Goal: Task Accomplishment & Management: Complete application form

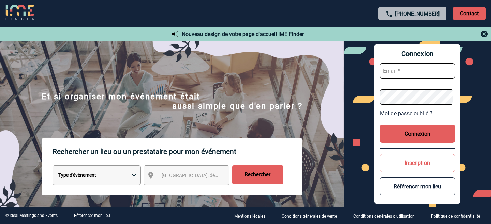
click at [419, 72] on input "text" at bounding box center [416, 70] width 75 height 15
type input "marion.antoine@capgemini.com"
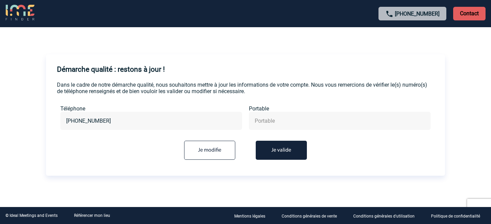
click at [279, 121] on input "text" at bounding box center [339, 121] width 173 height 10
type input "+33782905349"
click at [297, 145] on button "Je valide" at bounding box center [280, 150] width 51 height 19
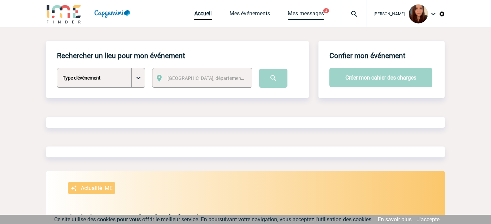
click at [308, 14] on link "Mes messages" at bounding box center [306, 15] width 36 height 10
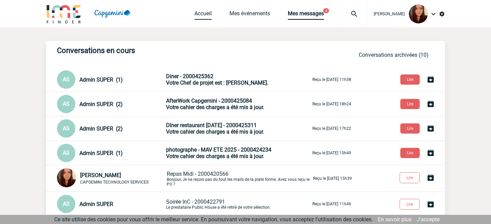
click at [203, 13] on link "Accueil" at bounding box center [202, 15] width 17 height 10
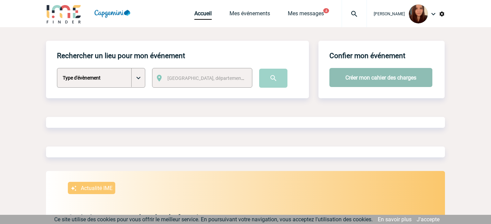
click at [379, 84] on button "Créer mon cahier des charges" at bounding box center [380, 77] width 103 height 19
